Goal: Task Accomplishment & Management: Manage account settings

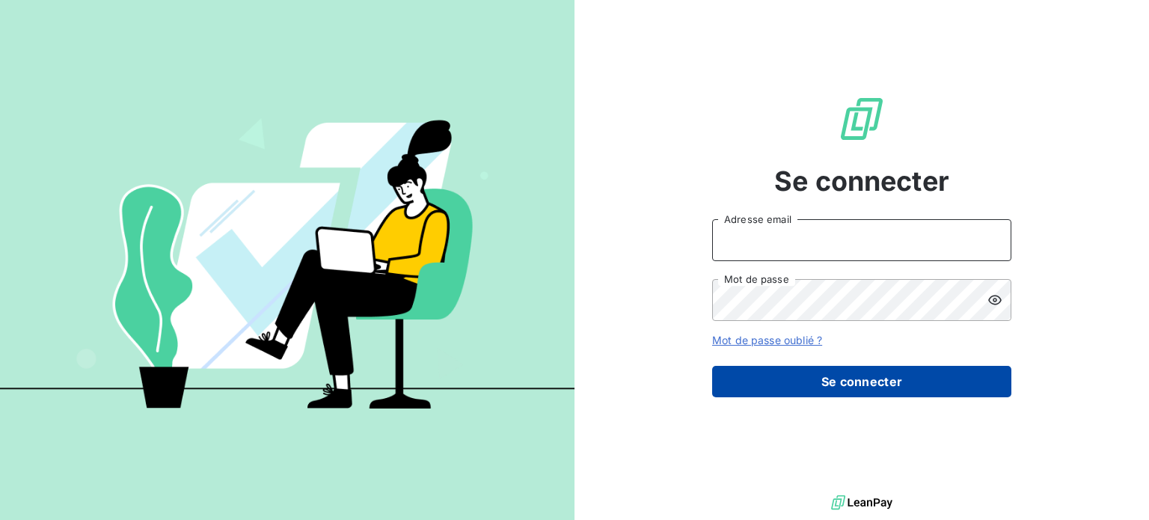
type input "[EMAIL_ADDRESS][PERSON_NAME][DOMAIN_NAME]"
click at [874, 386] on button "Se connecter" at bounding box center [861, 381] width 299 height 31
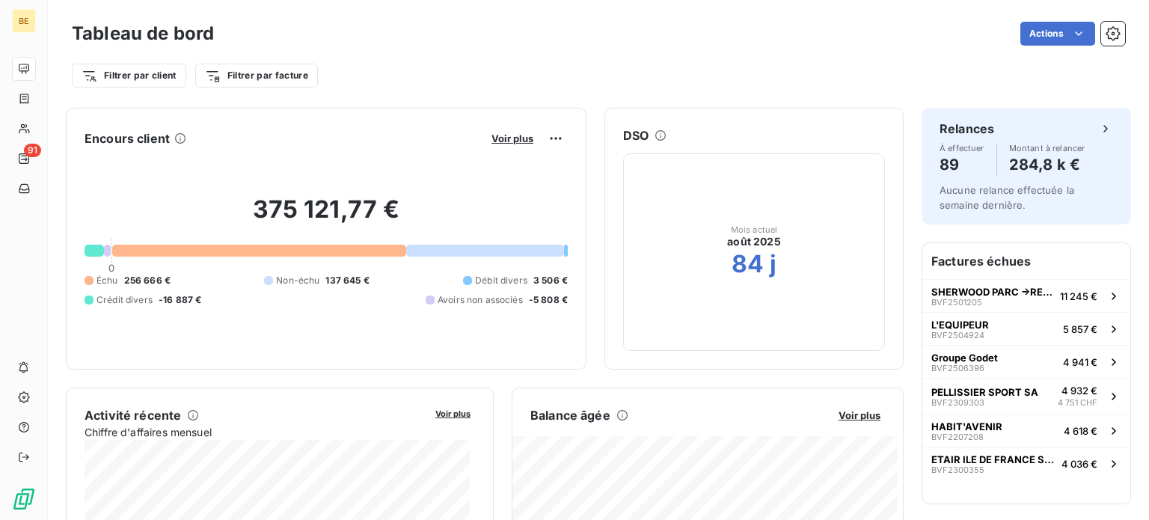
click at [588, 47] on div "Tableau de bord Actions" at bounding box center [598, 33] width 1053 height 31
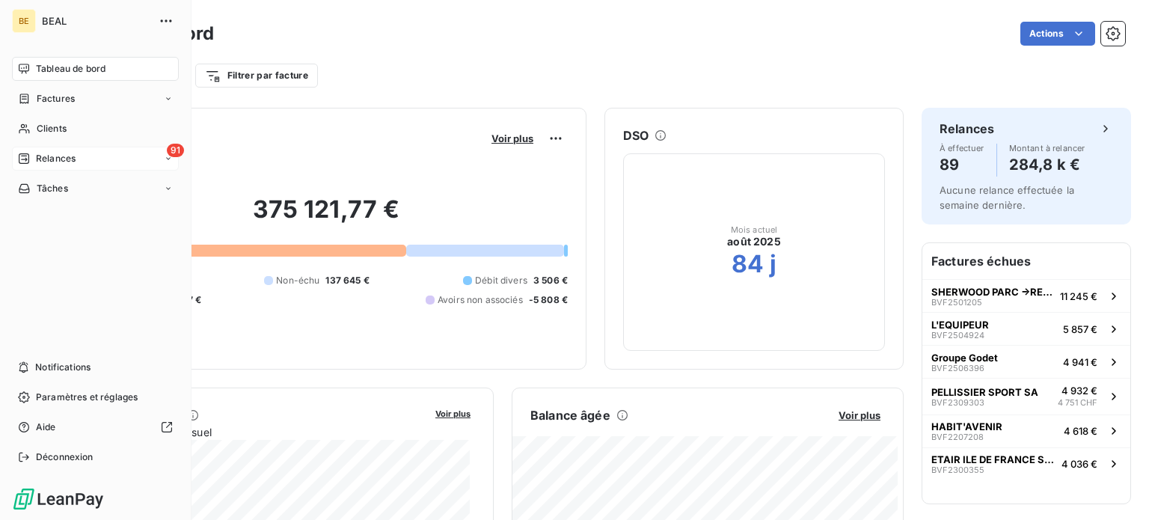
click at [73, 162] on span "Relances" at bounding box center [56, 158] width 40 height 13
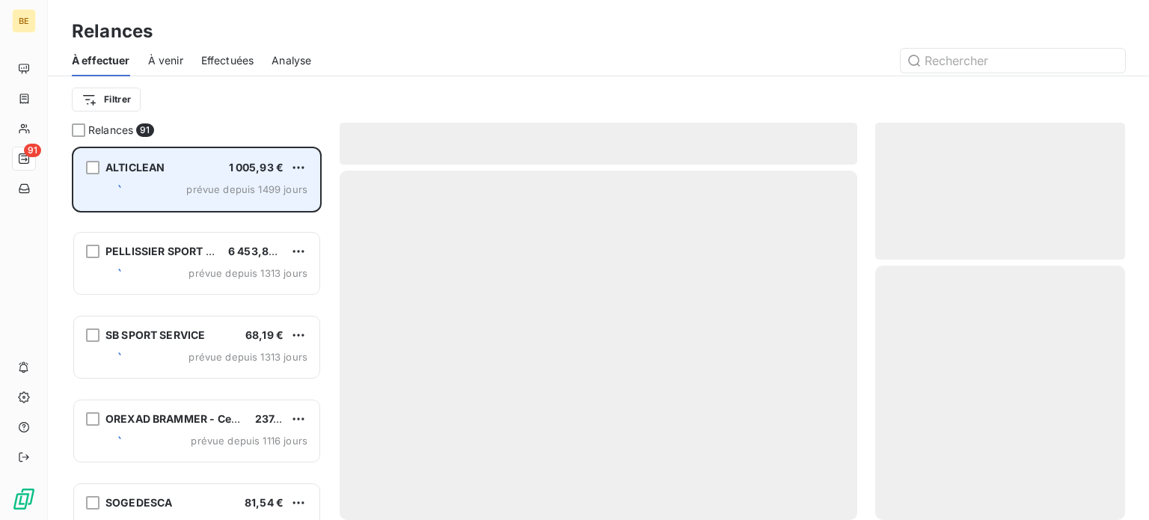
scroll to position [362, 238]
